Goal: Find specific page/section: Find specific page/section

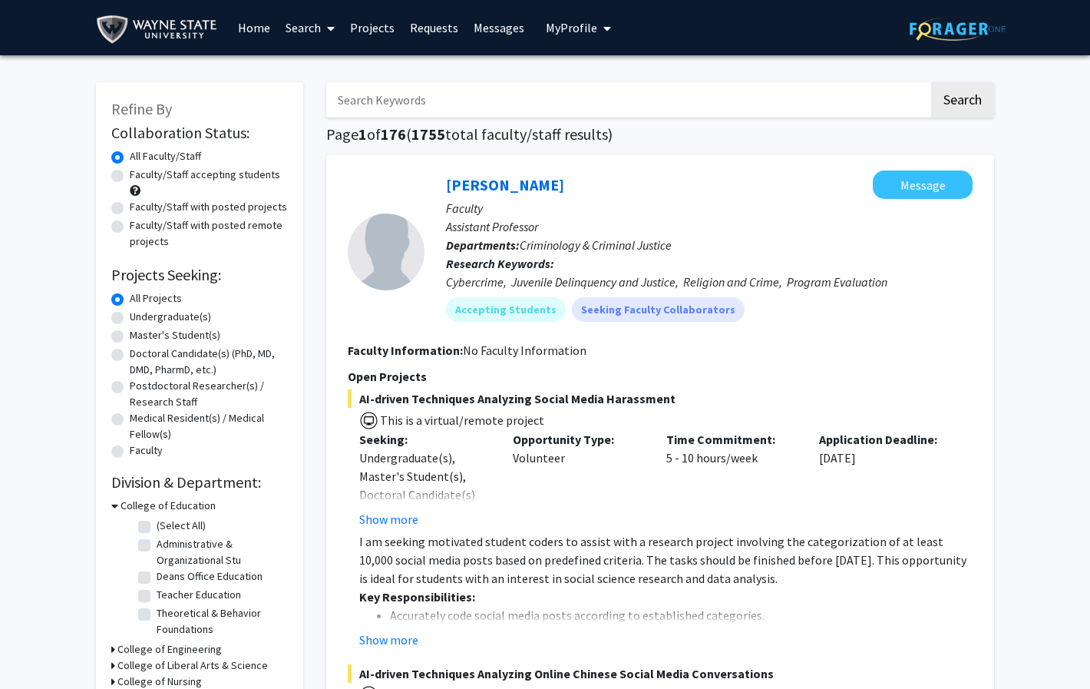
click at [418, 30] on link "Requests" at bounding box center [434, 28] width 64 height 54
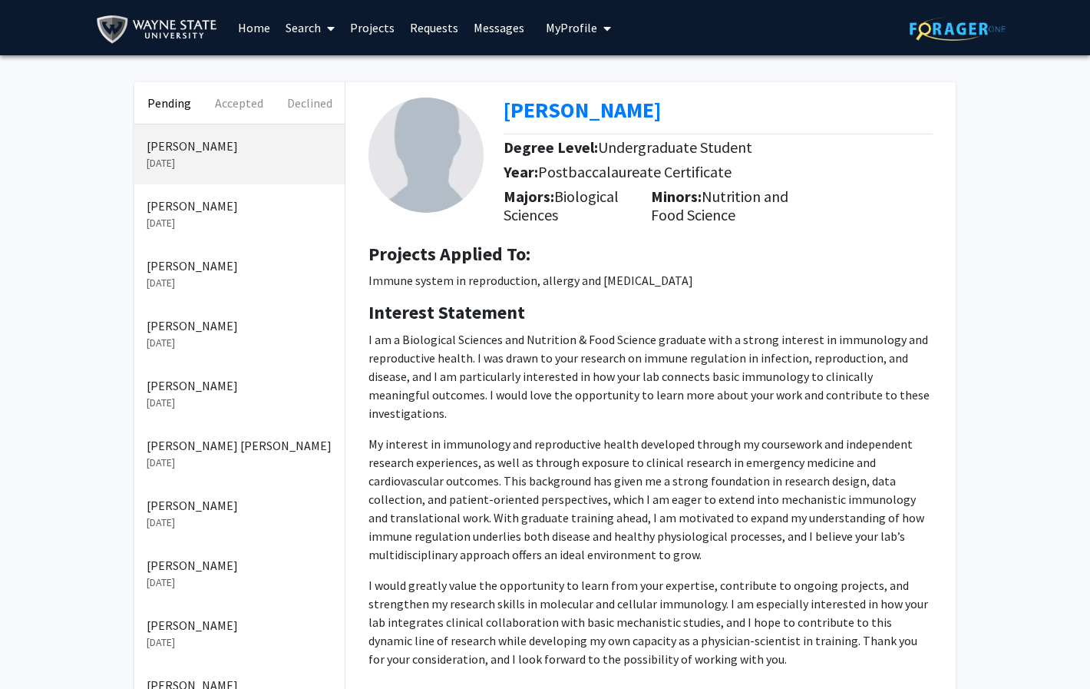
click at [1036, 405] on div "Pending Accepted Declined [PERSON_NAME] [DATE] [PERSON_NAME] [DATE] [PERSON_NAM…" at bounding box center [545, 661] width 1090 height 1213
click at [597, 30] on span "My profile dropdown to access profile and logout" at bounding box center [604, 29] width 14 height 54
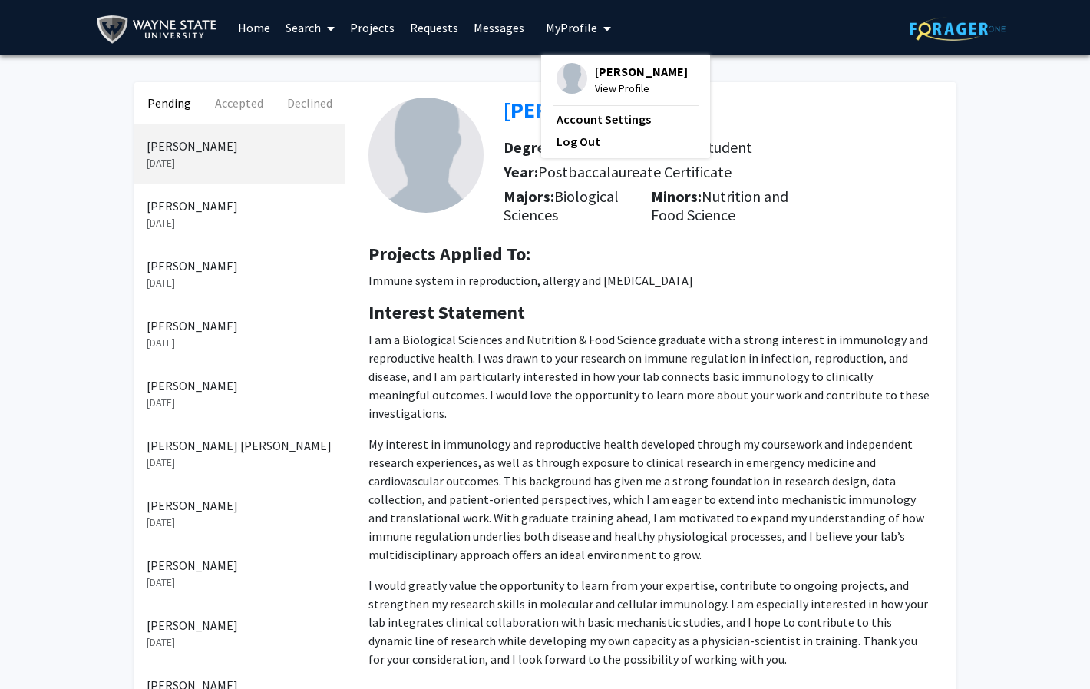
click at [574, 147] on link "Log Out" at bounding box center [626, 141] width 138 height 18
